Goal: Navigation & Orientation: Find specific page/section

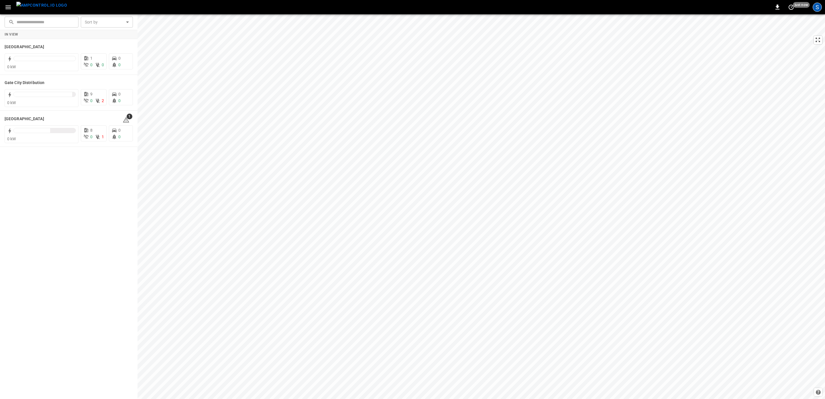
click at [818, 7] on div "S" at bounding box center [817, 7] width 9 height 9
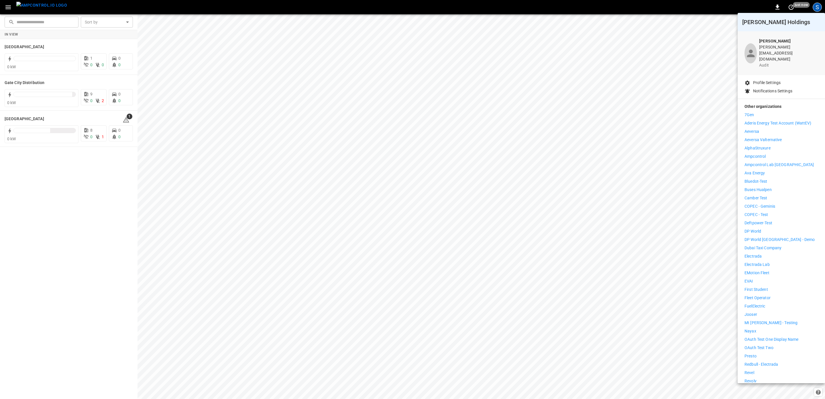
click at [781, 162] on p "Ampcontrol Lab [GEOGRAPHIC_DATA]" at bounding box center [779, 165] width 69 height 6
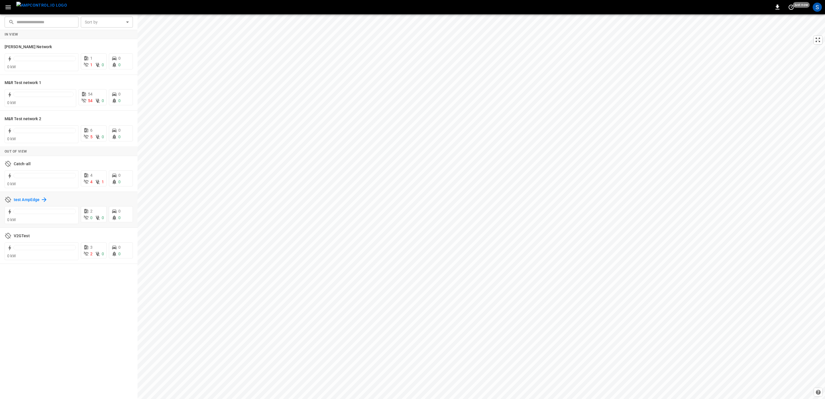
click at [19, 199] on h6 "test AmpEdge" at bounding box center [27, 200] width 26 height 6
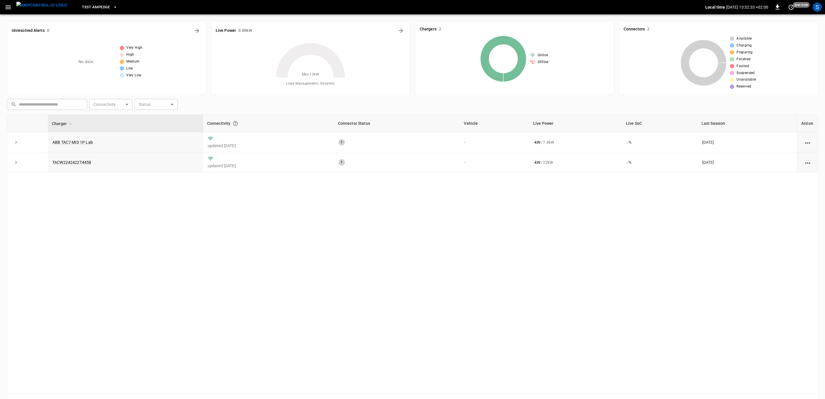
click at [109, 9] on button "test AmpEdge" at bounding box center [100, 7] width 40 height 11
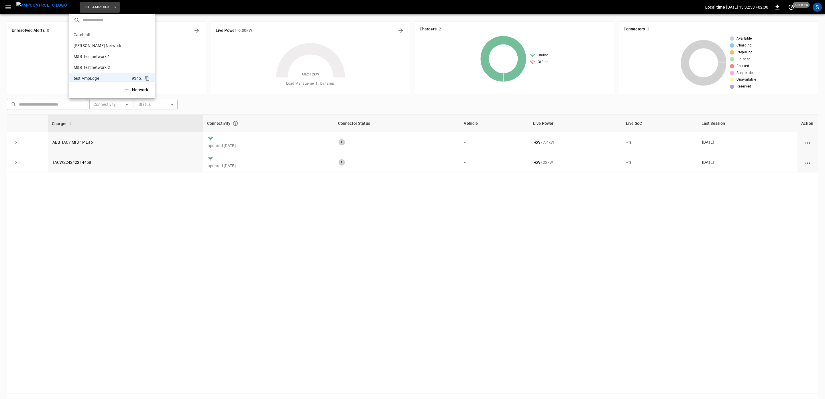
scroll to position [15, 0]
click at [147, 65] on icon "copy" at bounding box center [147, 63] width 3 height 4
